Goal: Task Accomplishment & Management: Manage account settings

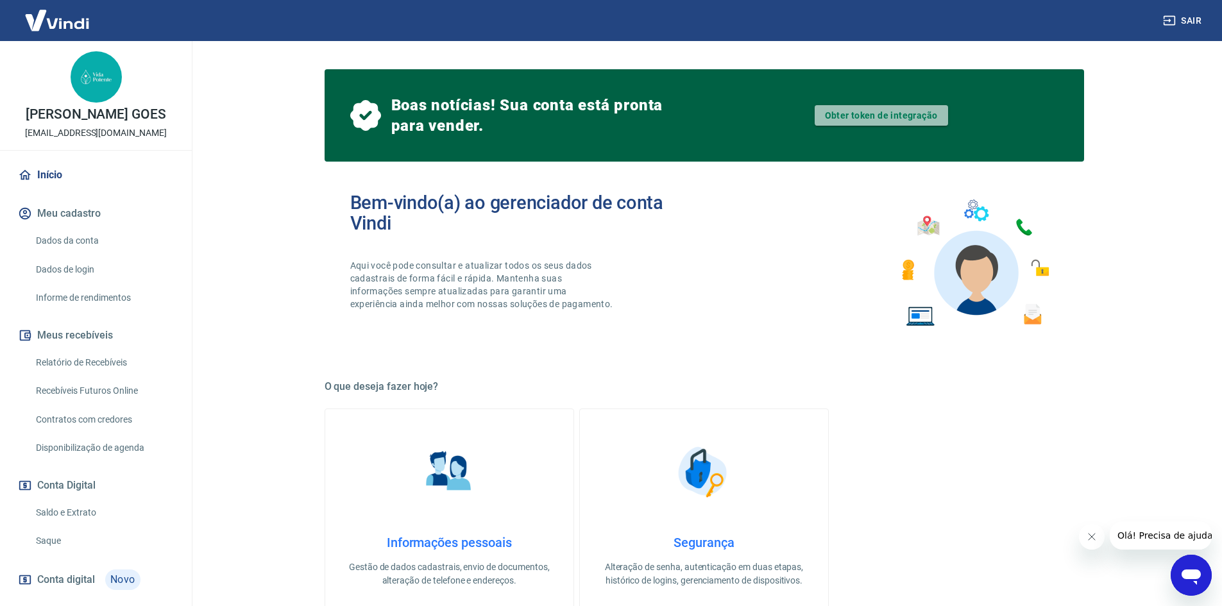
click at [878, 110] on link "Obter token de integração" at bounding box center [881, 115] width 133 height 21
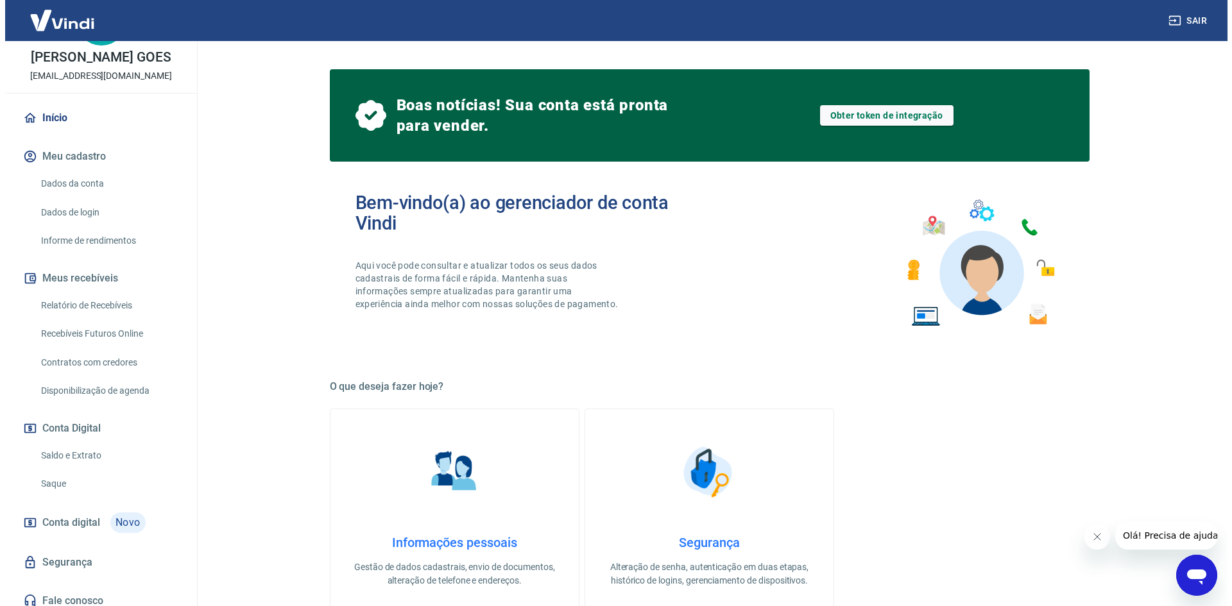
scroll to position [66, 0]
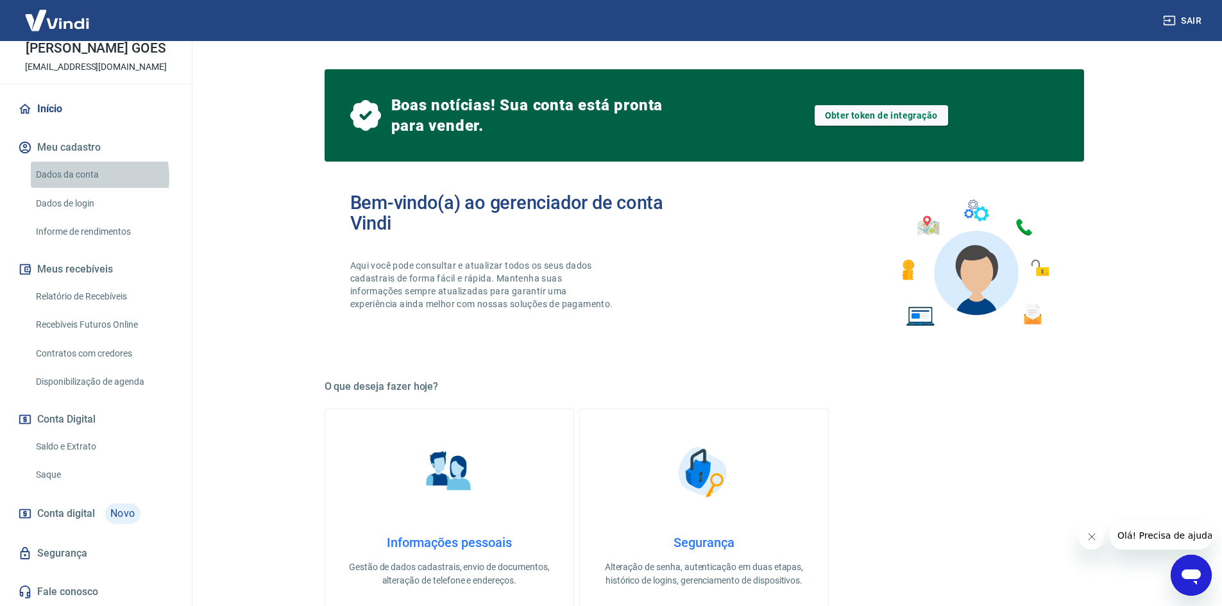
click at [82, 178] on link "Dados da conta" at bounding box center [104, 175] width 146 height 26
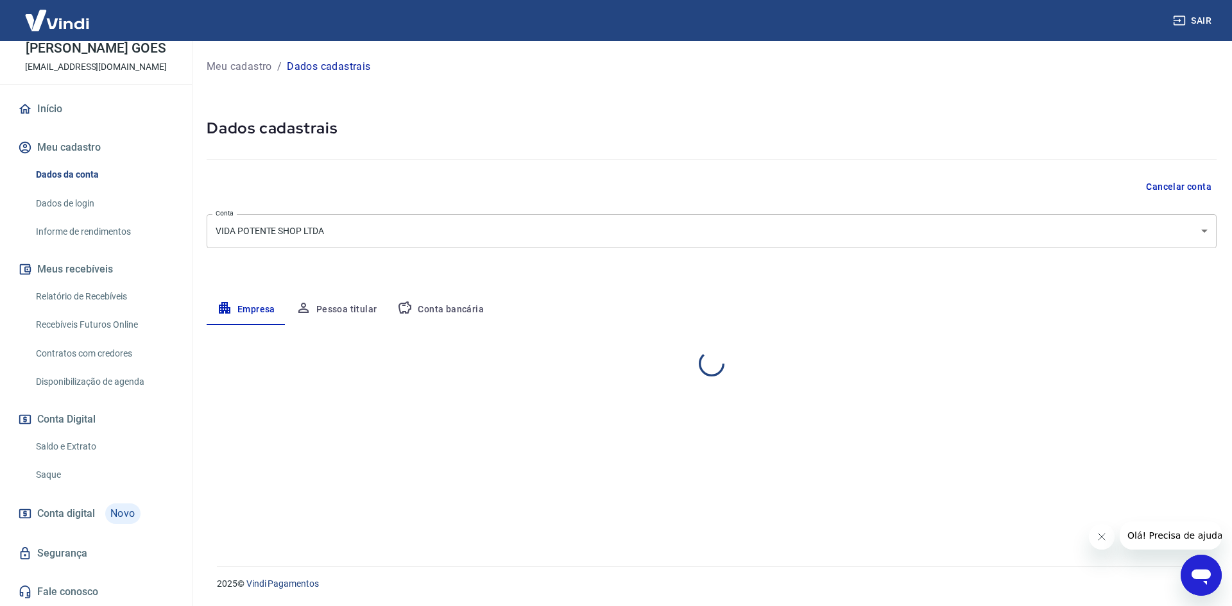
select select "PR"
select select "business"
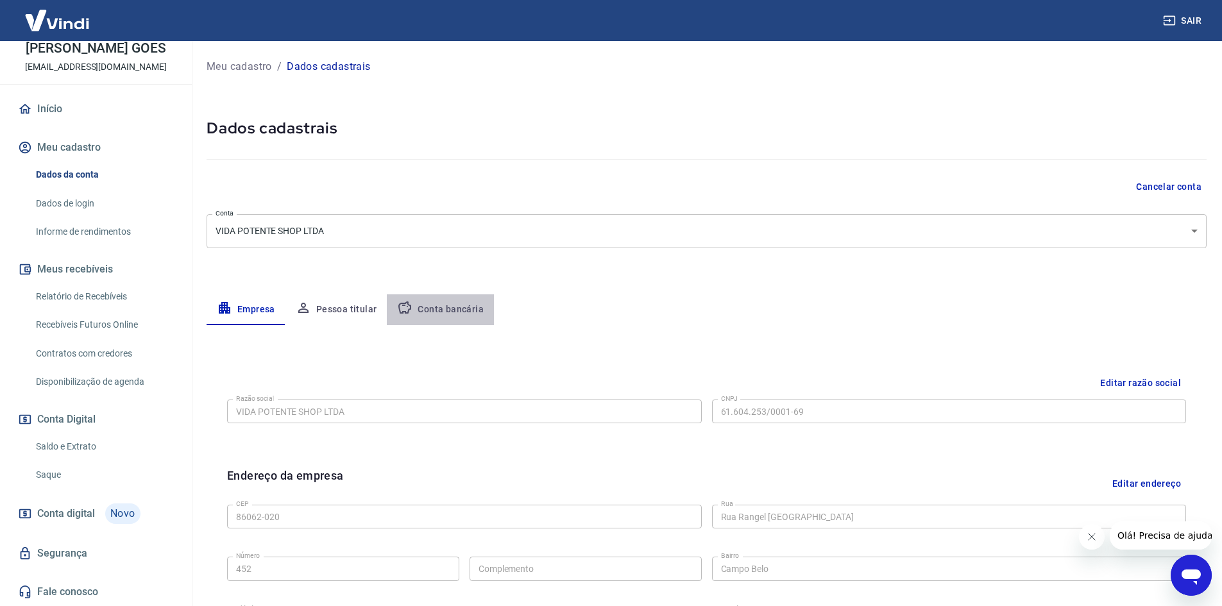
click at [443, 307] on button "Conta bancária" at bounding box center [440, 309] width 107 height 31
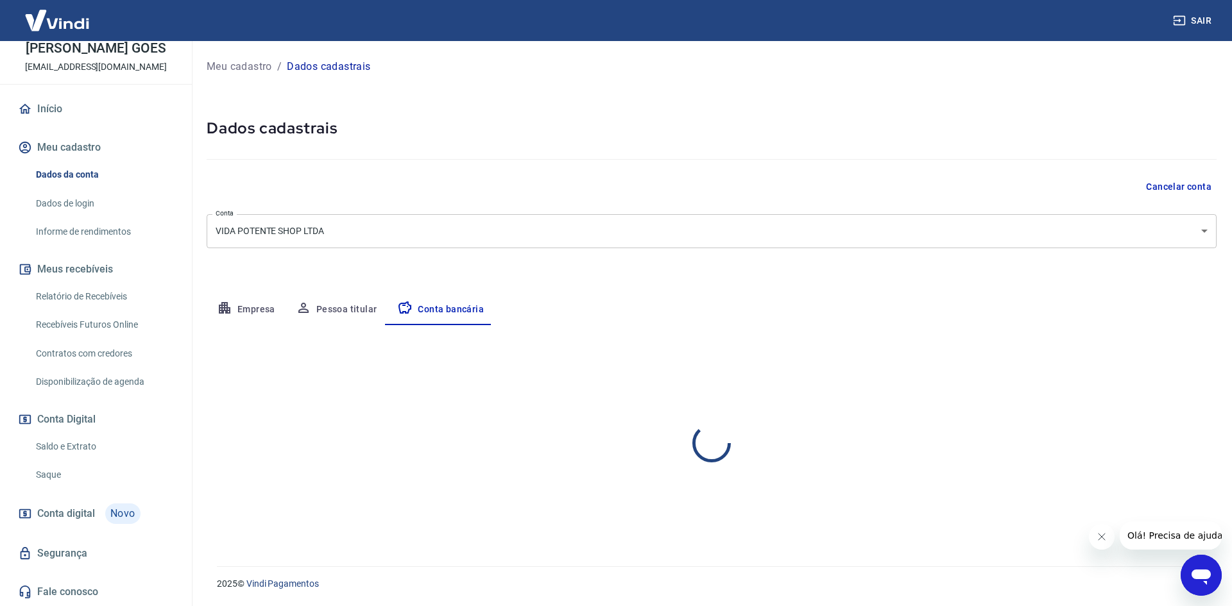
select select "1"
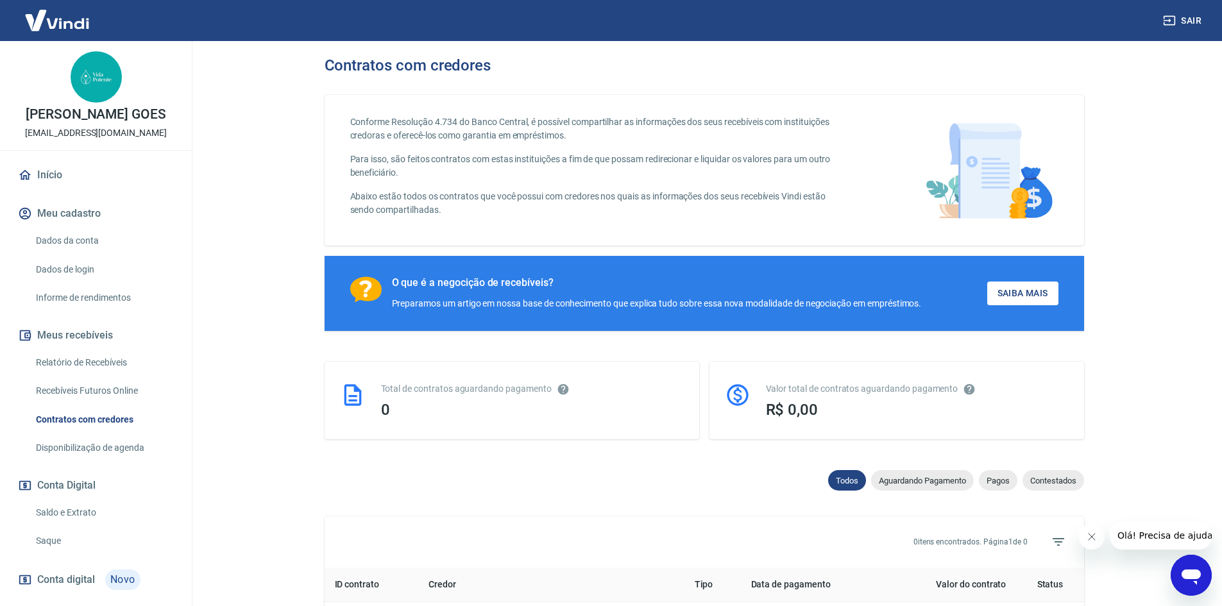
drag, startPoint x: 586, startPoint y: 264, endPoint x: 579, endPoint y: 264, distance: 7.1
